Goal: Check status: Check status

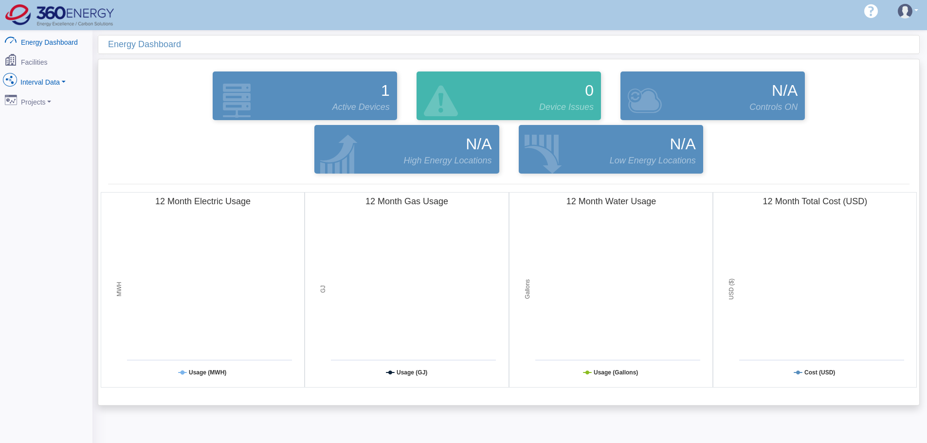
click at [49, 75] on link "Interval Data" at bounding box center [46, 80] width 94 height 20
click at [51, 128] on link "DataView" at bounding box center [46, 134] width 94 height 18
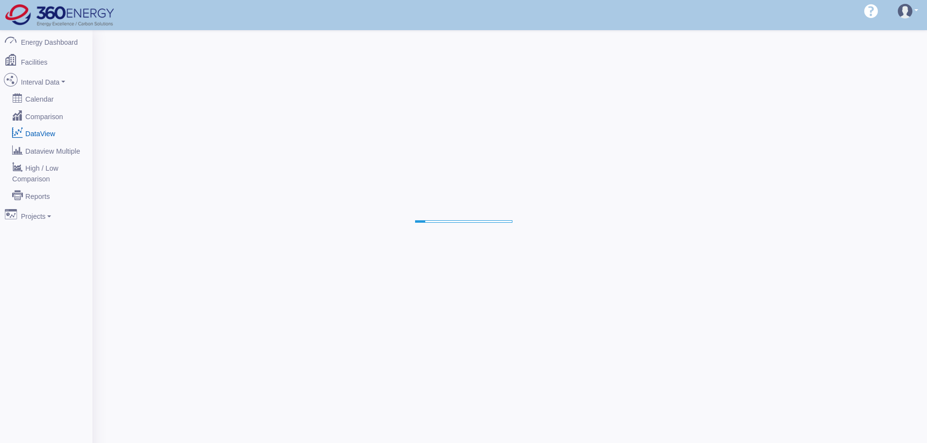
select select "25"
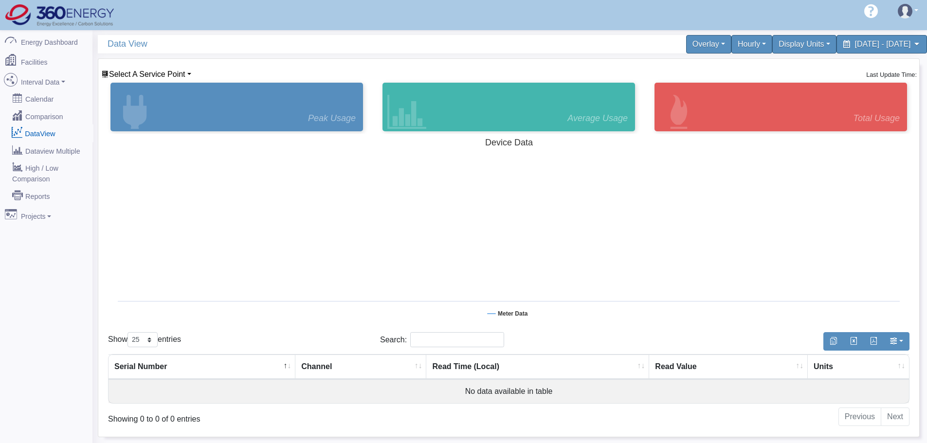
click at [26, 128] on link "DataView" at bounding box center [46, 134] width 94 height 18
select select "25"
click at [161, 75] on span "Select A Service Point" at bounding box center [147, 74] width 76 height 8
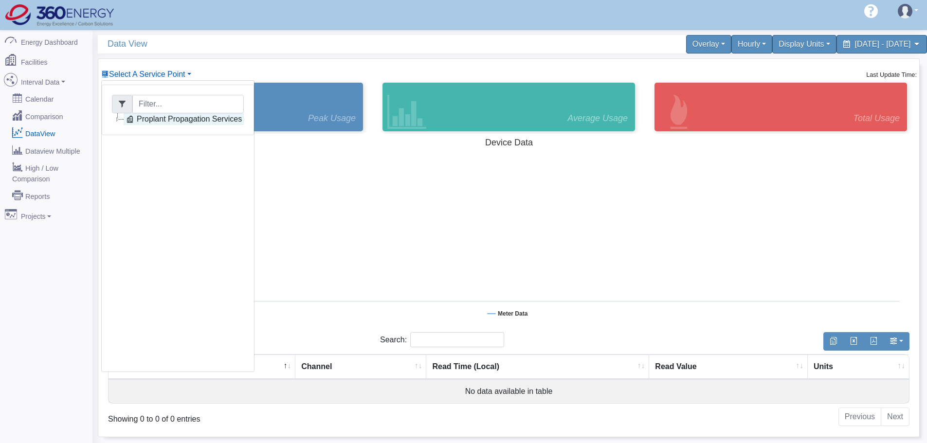
click at [153, 120] on link "Proplant Propagation Services" at bounding box center [184, 119] width 120 height 12
click at [183, 133] on link "Main Electric" at bounding box center [168, 131] width 67 height 12
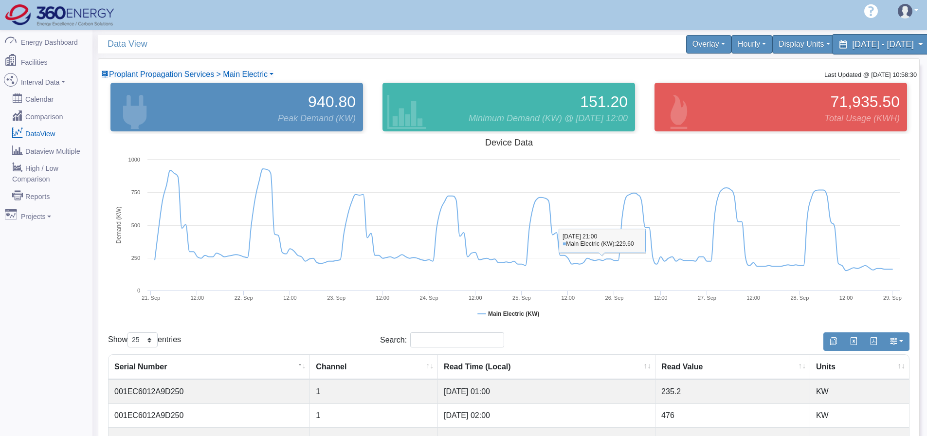
click at [852, 45] on span "[DATE] - [DATE]" at bounding box center [882, 43] width 61 height 9
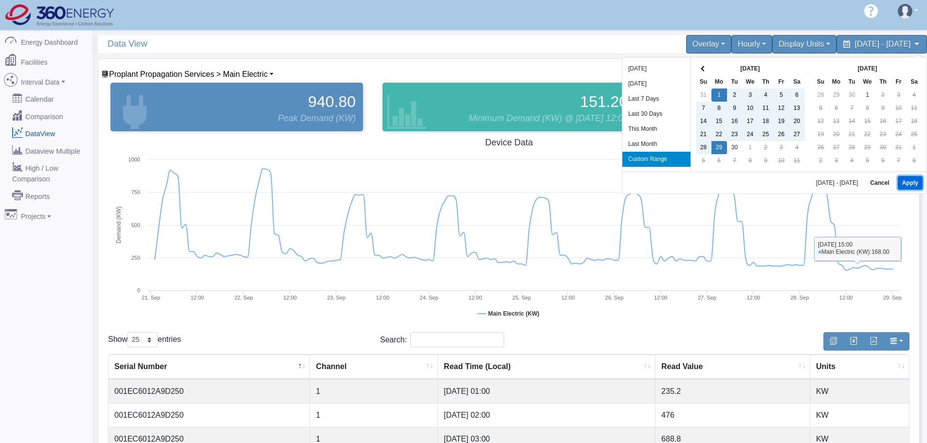
click at [910, 183] on button "Apply" at bounding box center [910, 183] width 25 height 14
